Goal: Transaction & Acquisition: Purchase product/service

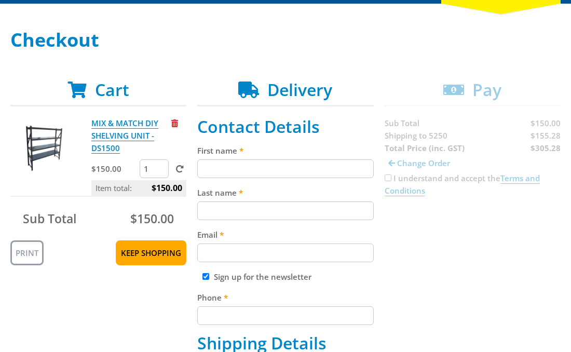
scroll to position [135, 0]
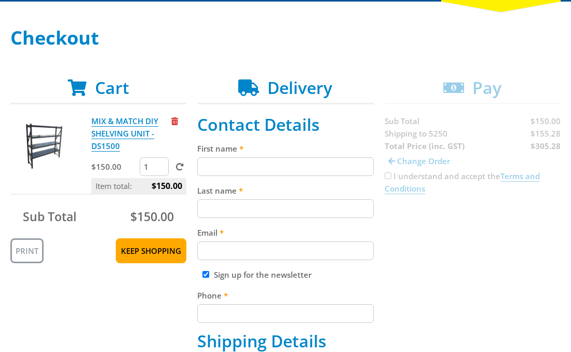
click at [292, 165] on input "First name" at bounding box center [285, 166] width 176 height 19
paste input "[PERSON_NAME]"
type input "[PERSON_NAME]"
click at [292, 201] on input "Last name" at bounding box center [285, 208] width 176 height 19
paste input "[PERSON_NAME]"
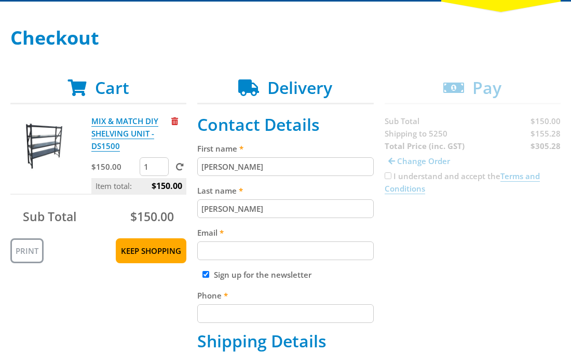
type input "[PERSON_NAME]"
click at [278, 252] on input "Email" at bounding box center [285, 251] width 176 height 19
paste input "[EMAIL_ADDRESS][DOMAIN_NAME]"
type input "[EMAIL_ADDRESS][DOMAIN_NAME]"
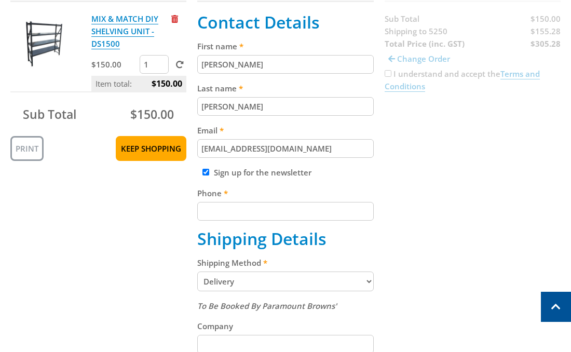
scroll to position [238, 0]
click at [318, 209] on input "Phone" at bounding box center [285, 211] width 176 height 19
paste input "[PHONE_NUMBER]"
type input "[PHONE_NUMBER]"
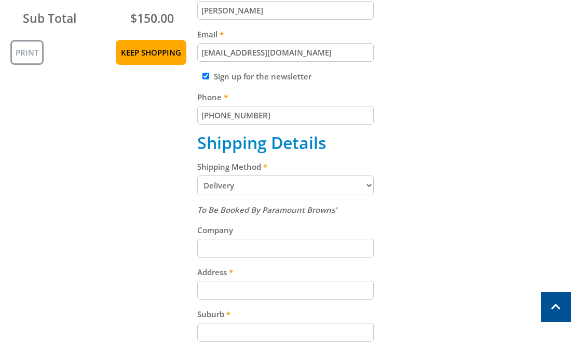
scroll to position [335, 0]
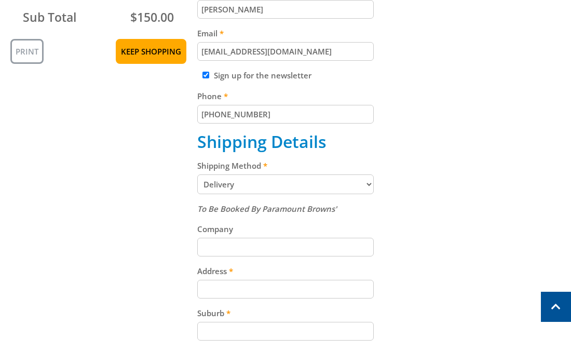
click at [289, 182] on select "Pickup from [GEOGRAPHIC_DATA][PERSON_NAME] Delivery" at bounding box center [285, 185] width 176 height 20
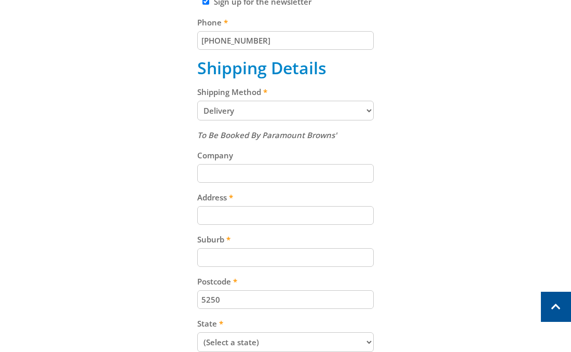
scroll to position [415, 0]
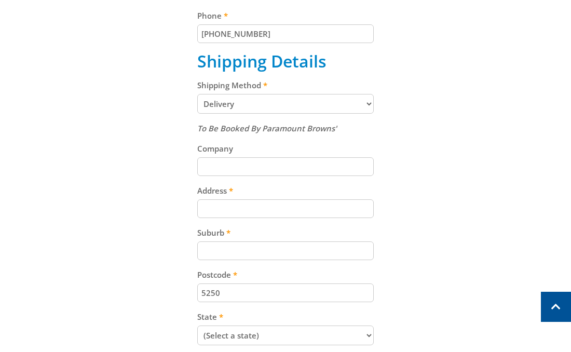
click at [335, 211] on input "Address" at bounding box center [285, 208] width 176 height 19
paste input "[STREET_ADDRESS][PERSON_NAME]"
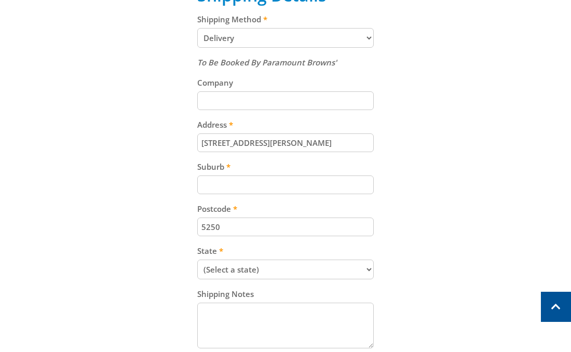
scroll to position [482, 0]
type input "[STREET_ADDRESS][PERSON_NAME]"
drag, startPoint x: 459, startPoint y: 153, endPoint x: 446, endPoint y: 156, distance: 13.9
click at [459, 153] on div "Cart MIX & MATCH DIY SHELVING UNIT - DS1500 $150.00 1 Item total: $150.00 Sub T…" at bounding box center [285, 63] width 551 height 664
click at [310, 185] on input "Suburb" at bounding box center [285, 184] width 176 height 19
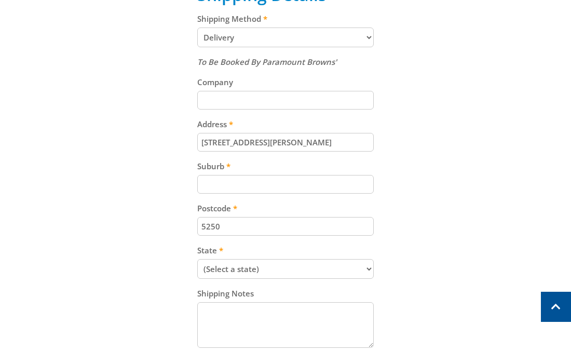
paste input "Totness"
type input "Totness"
click at [427, 170] on div "Cart MIX & MATCH DIY SHELVING UNIT - DS1500 $150.00 1 Item total: $150.00 Sub T…" at bounding box center [285, 63] width 551 height 664
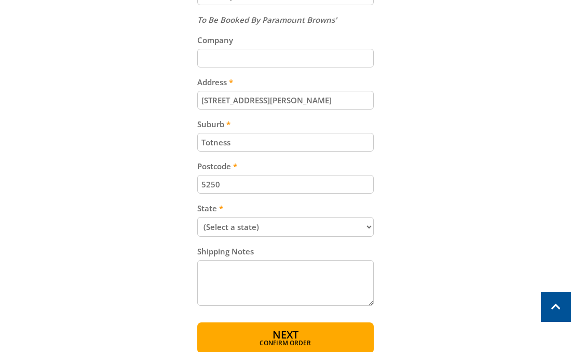
scroll to position [533, 0]
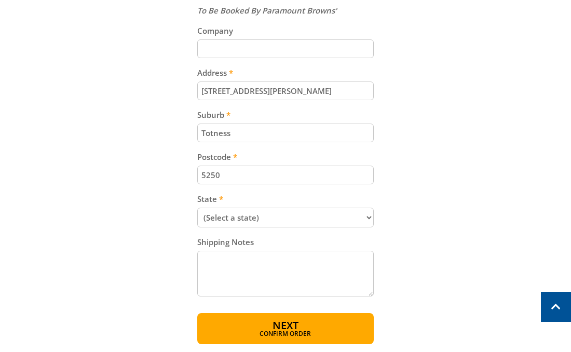
click at [339, 219] on select "(Select a state) [GEOGRAPHIC_DATA] [GEOGRAPHIC_DATA] [GEOGRAPHIC_DATA] [GEOGRAP…" at bounding box center [285, 218] width 176 height 20
select select "SA"
click at [197, 208] on select "(Select a state) [GEOGRAPHIC_DATA] [GEOGRAPHIC_DATA] [GEOGRAPHIC_DATA] [GEOGRAP…" at bounding box center [285, 218] width 176 height 20
click at [431, 192] on div "Cart MIX & MATCH DIY SHELVING UNIT - DS1500 $150.00 1 Item total: $150.00 Sub T…" at bounding box center [285, 12] width 551 height 664
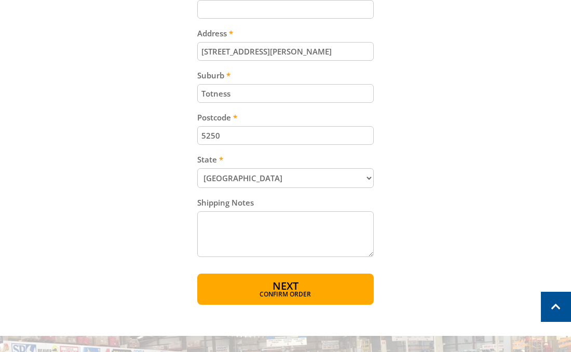
scroll to position [683, 0]
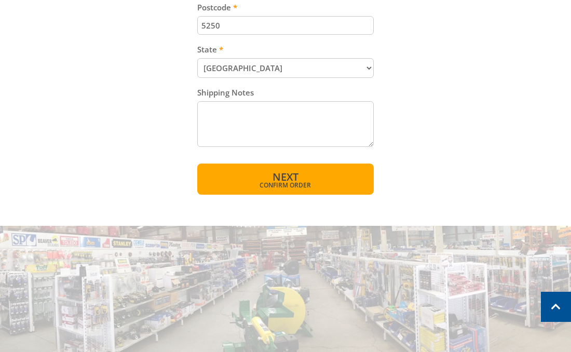
click at [341, 185] on span "Confirm order" at bounding box center [285, 185] width 131 height 6
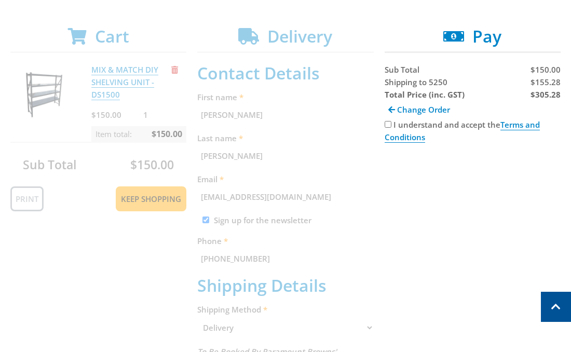
scroll to position [186, 0]
click at [402, 82] on span "Shipping to 5250" at bounding box center [416, 82] width 63 height 10
copy span "Shipping"
click at [544, 85] on span "$155.28" at bounding box center [546, 82] width 30 height 10
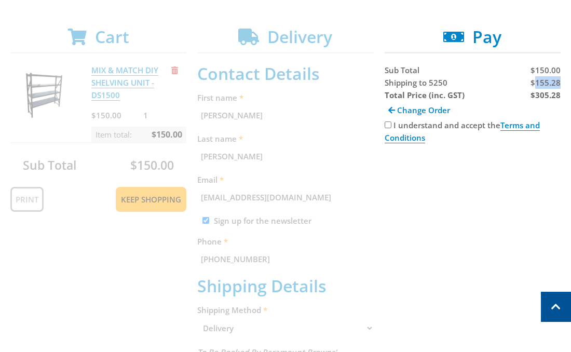
click at [544, 85] on span "$155.28" at bounding box center [546, 82] width 30 height 10
copy span "155.28"
click at [389, 124] on input "I understand and accept the Terms and Conditions" at bounding box center [388, 125] width 7 height 7
checkbox input "true"
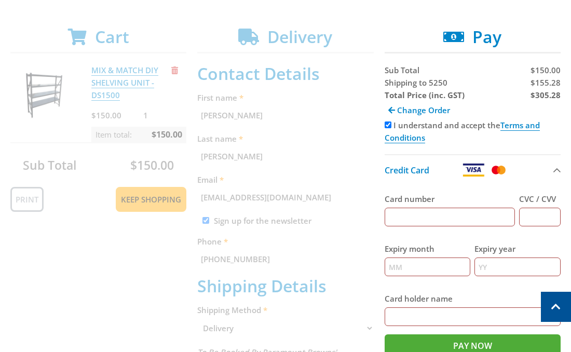
click at [452, 217] on input "Card number" at bounding box center [450, 217] width 130 height 19
type input "[CREDIT_CARD_NUMBER]"
type input "123"
type input "12"
type input "2025"
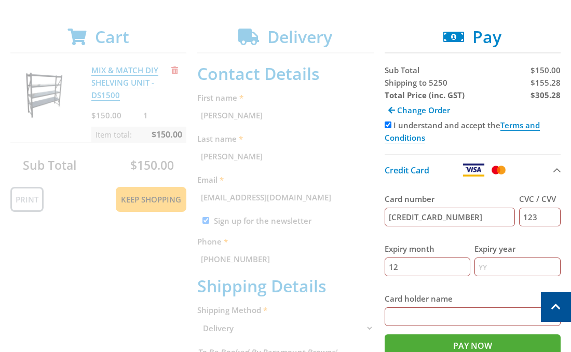
type input "[PERSON_NAME]"
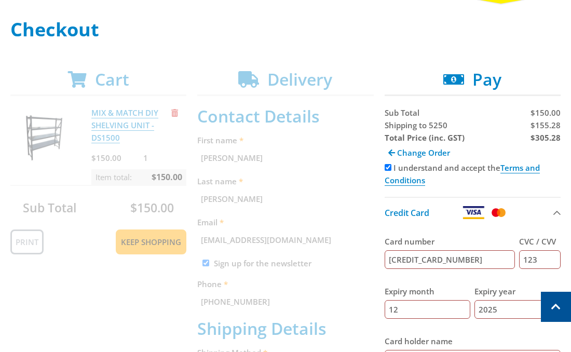
scroll to position [142, 0]
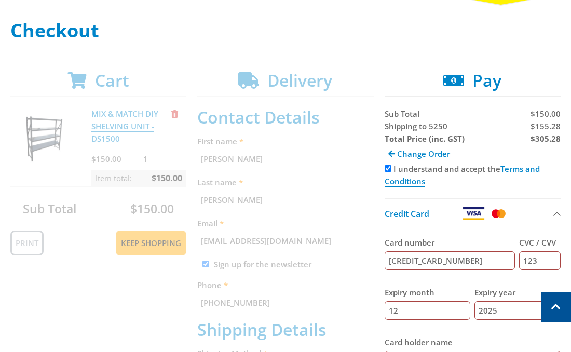
click at [549, 141] on strong "$305.28" at bounding box center [546, 139] width 30 height 10
copy strong "305.28"
click at [547, 125] on span "$155.28" at bounding box center [546, 126] width 30 height 10
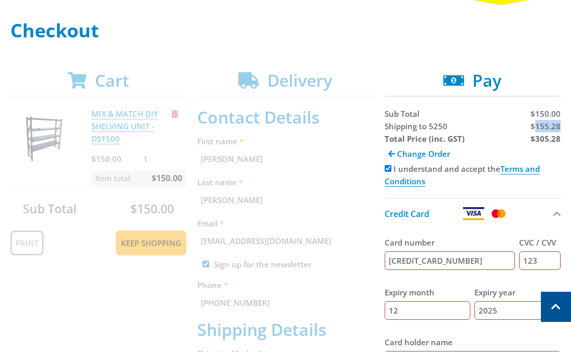
copy span "155.28"
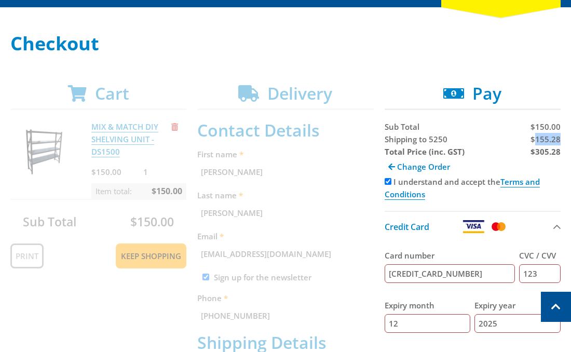
scroll to position [119, 0]
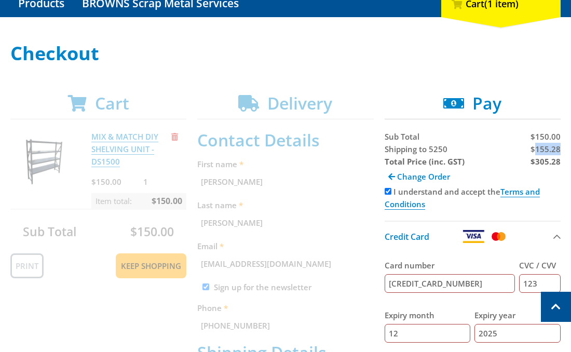
click at [551, 237] on button "Credit Card" at bounding box center [473, 236] width 176 height 31
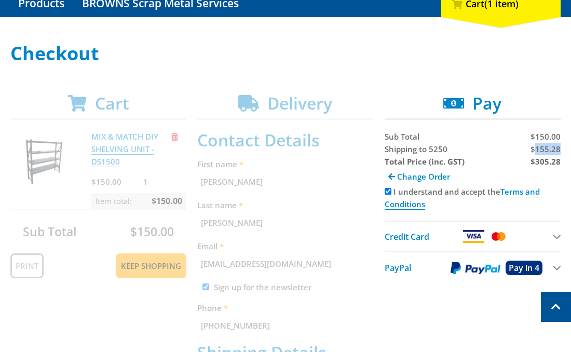
scroll to position [103, 0]
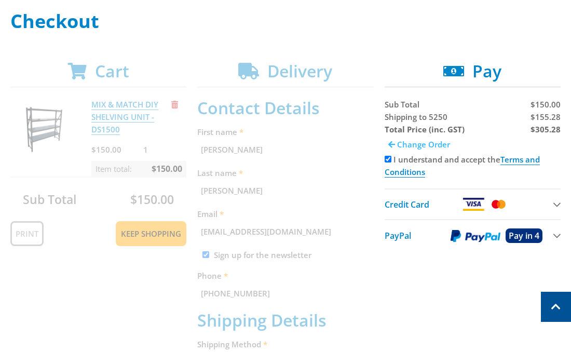
scroll to position [152, 0]
click at [392, 144] on span at bounding box center [392, 145] width 7 height 8
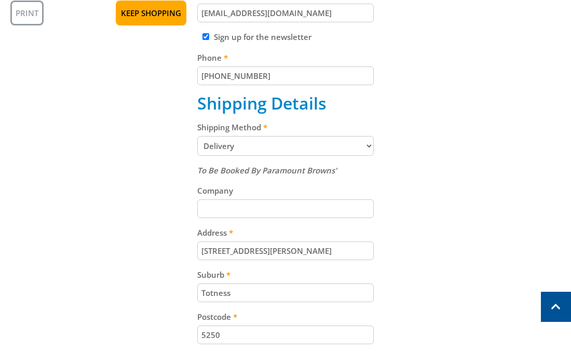
scroll to position [376, 0]
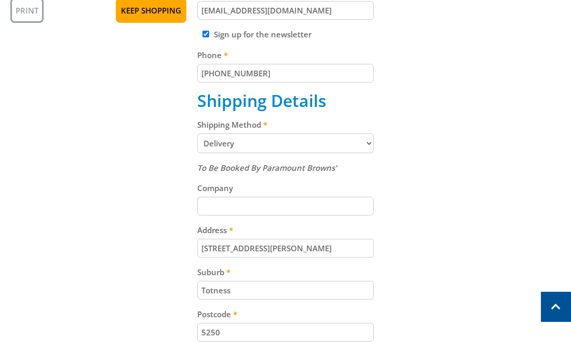
click at [275, 143] on select "Pickup from [GEOGRAPHIC_DATA][PERSON_NAME] Delivery" at bounding box center [285, 144] width 176 height 20
select select "Pickup"
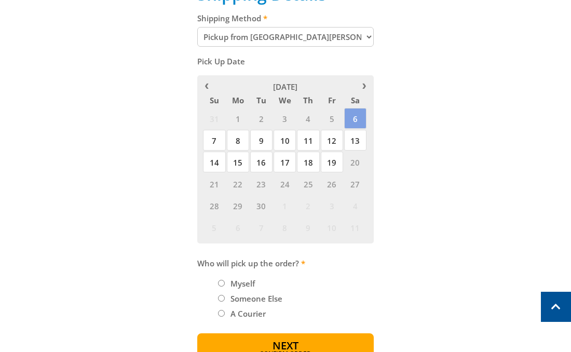
scroll to position [484, 0]
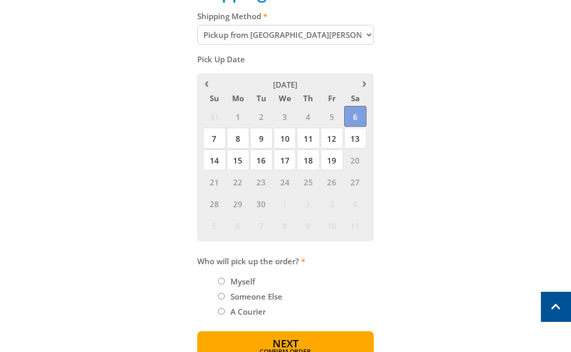
click at [356, 116] on span "6" at bounding box center [355, 116] width 22 height 21
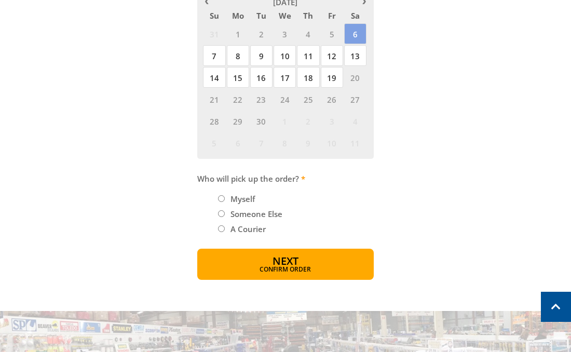
scroll to position [603, 0]
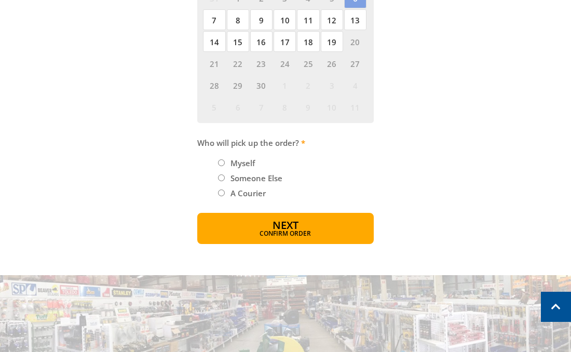
click at [224, 162] on input "Myself" at bounding box center [221, 162] width 7 height 7
radio input "true"
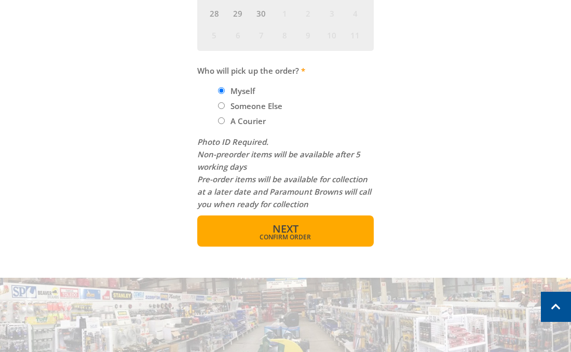
click at [320, 235] on span "Confirm order" at bounding box center [285, 237] width 131 height 6
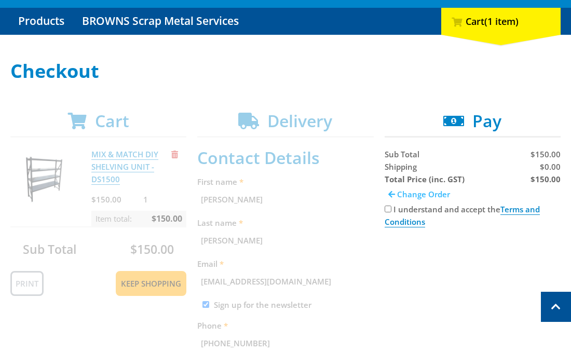
scroll to position [83, 0]
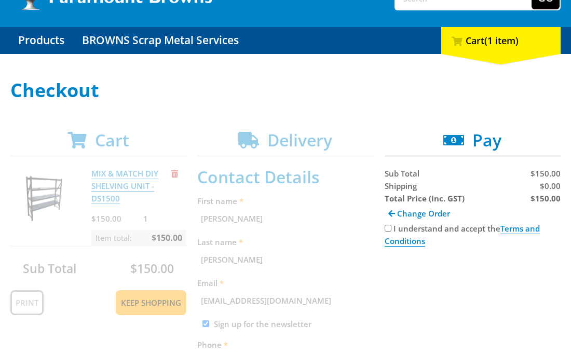
click at [389, 228] on input "I understand and accept the Terms and Conditions" at bounding box center [388, 228] width 7 height 7
checkbox input "true"
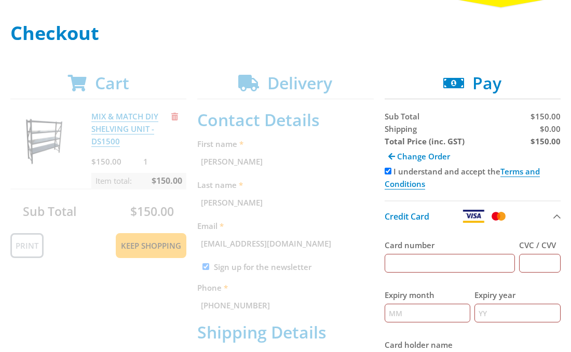
scroll to position [164, 0]
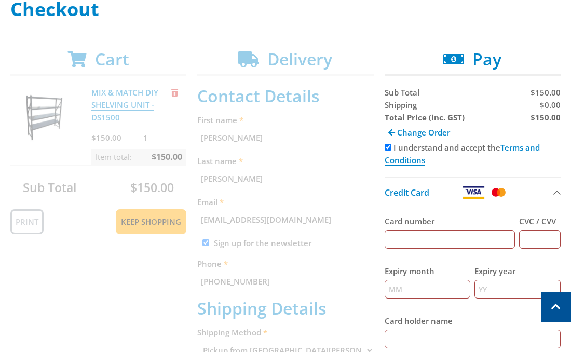
click at [457, 237] on input "Card number" at bounding box center [450, 239] width 130 height 19
type input "[CREDIT_CARD_NUMBER]"
type input "123"
type input "12"
type input "2025"
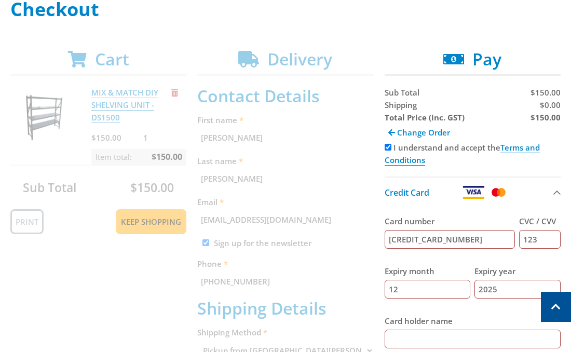
type input "[PERSON_NAME]"
